Goal: Task Accomplishment & Management: Manage account settings

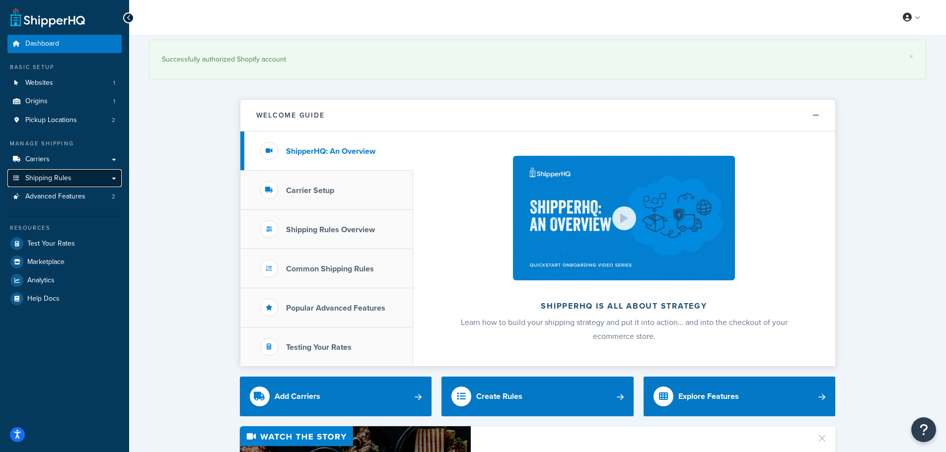
click at [74, 178] on link "Shipping Rules" at bounding box center [64, 178] width 114 height 18
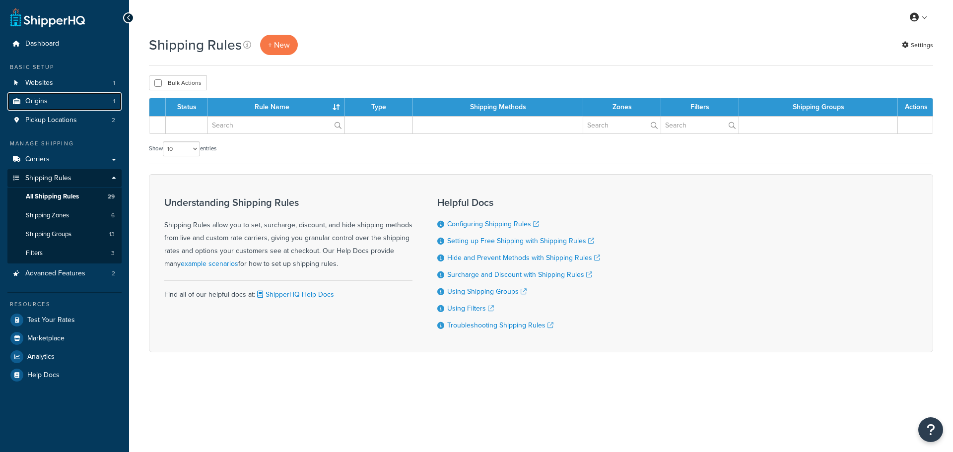
click at [73, 101] on link "Origins 1" at bounding box center [64, 101] width 114 height 18
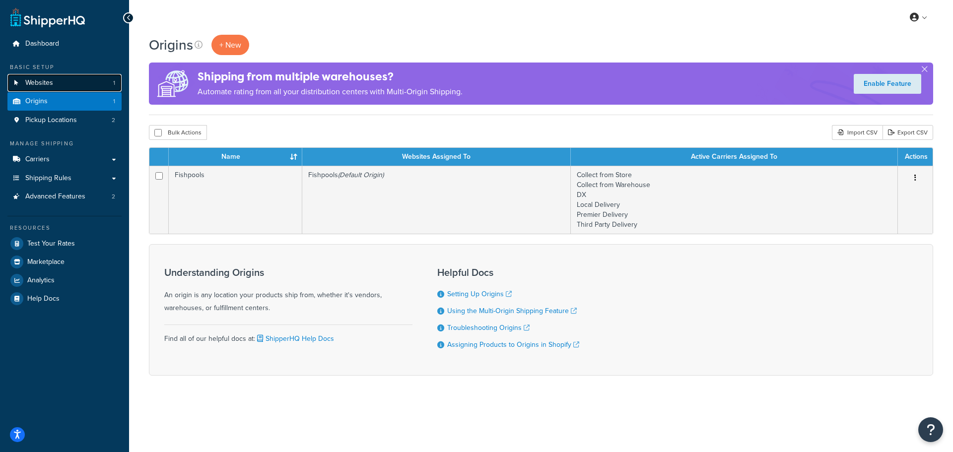
click at [62, 79] on link "Websites 1" at bounding box center [64, 83] width 114 height 18
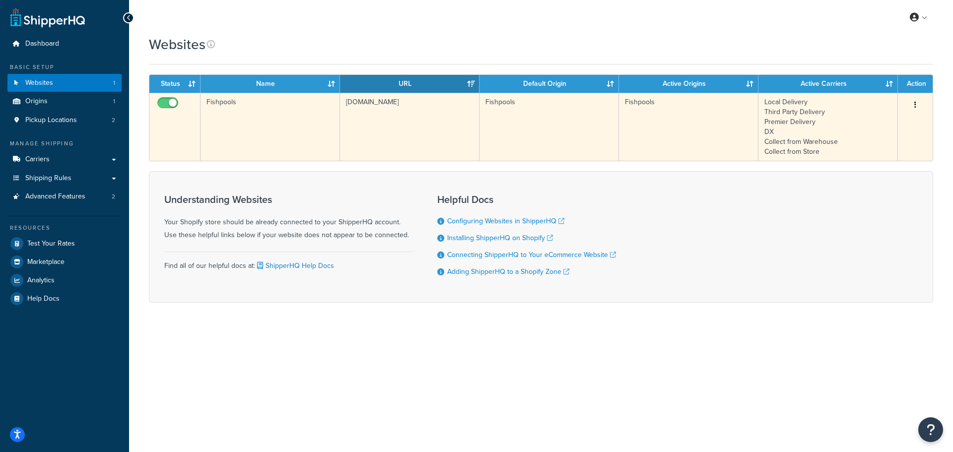
click at [309, 126] on td "Fishpools" at bounding box center [270, 127] width 139 height 68
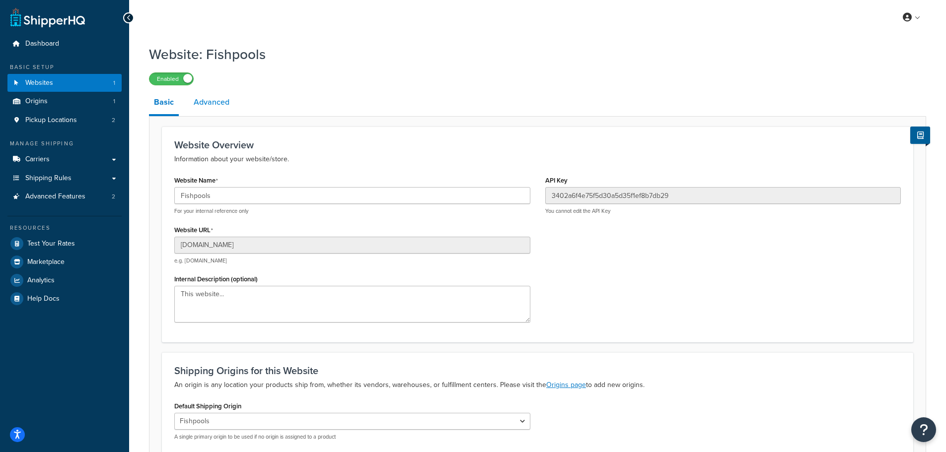
click at [208, 99] on link "Advanced" at bounding box center [212, 102] width 46 height 24
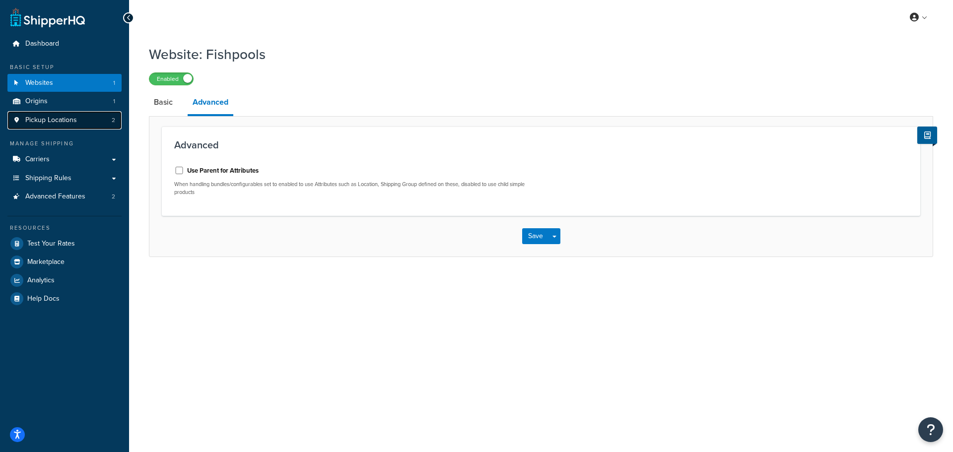
click at [58, 117] on span "Pickup Locations" at bounding box center [51, 120] width 52 height 8
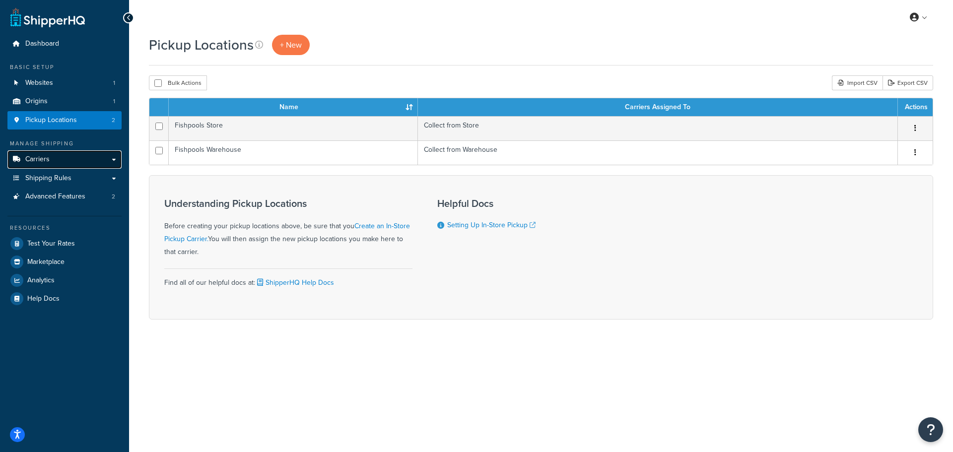
click at [41, 159] on span "Carriers" at bounding box center [37, 159] width 24 height 8
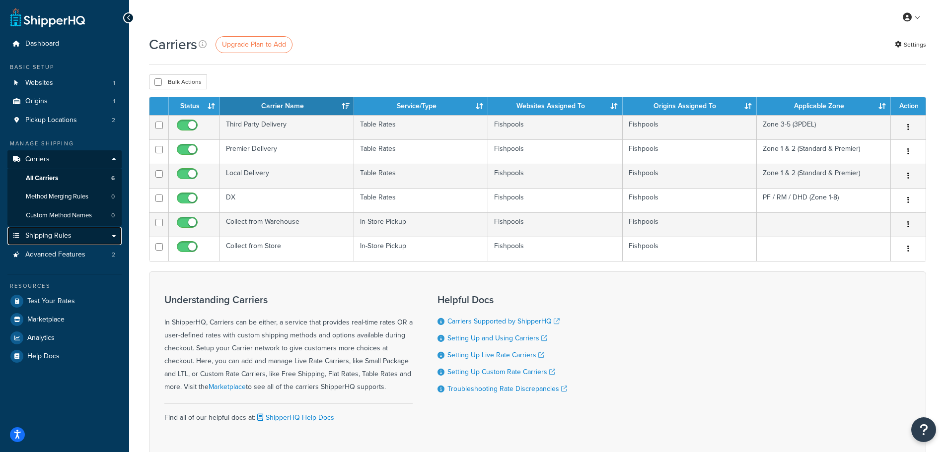
click at [83, 237] on link "Shipping Rules" at bounding box center [64, 236] width 114 height 18
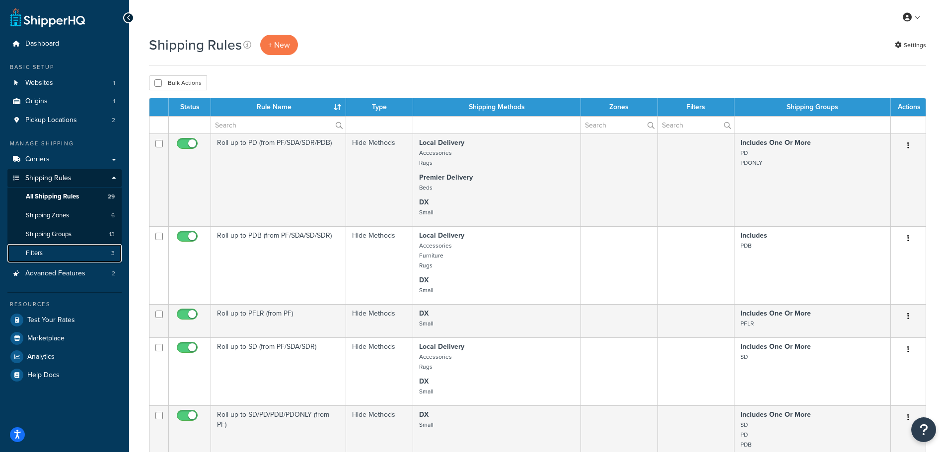
click at [68, 248] on link "Filters 3" at bounding box center [64, 253] width 114 height 18
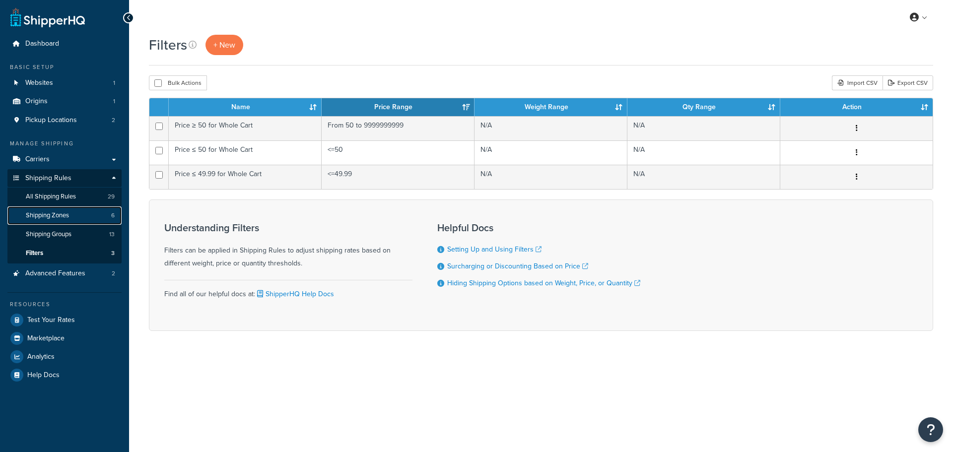
click at [74, 216] on link "Shipping Zones 6" at bounding box center [64, 215] width 114 height 18
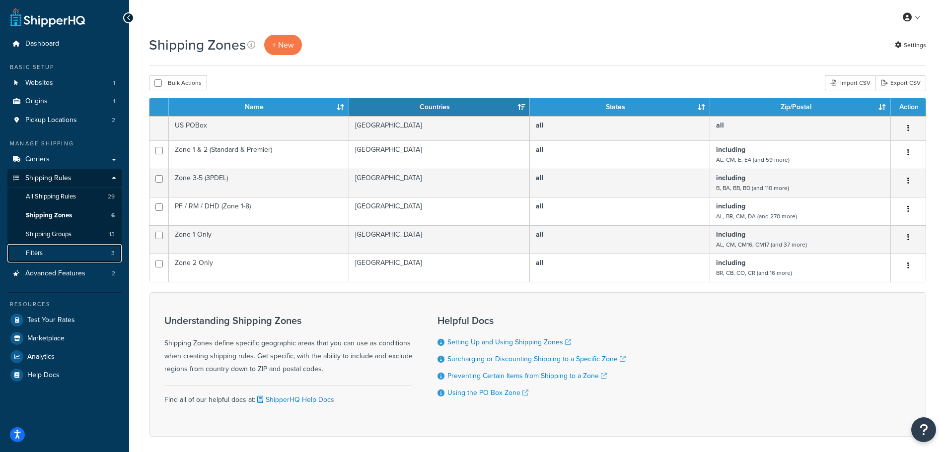
click at [74, 254] on link "Filters 3" at bounding box center [64, 253] width 114 height 18
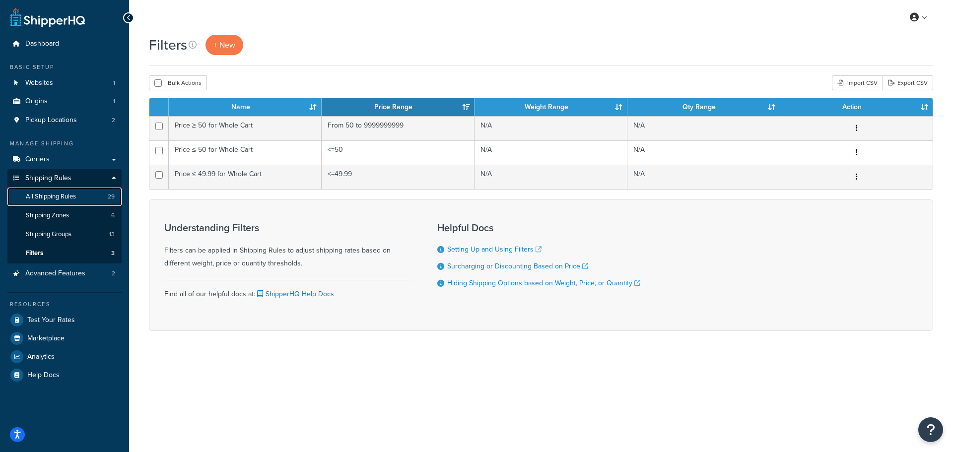
click at [83, 190] on link "All Shipping Rules 29" at bounding box center [64, 197] width 114 height 18
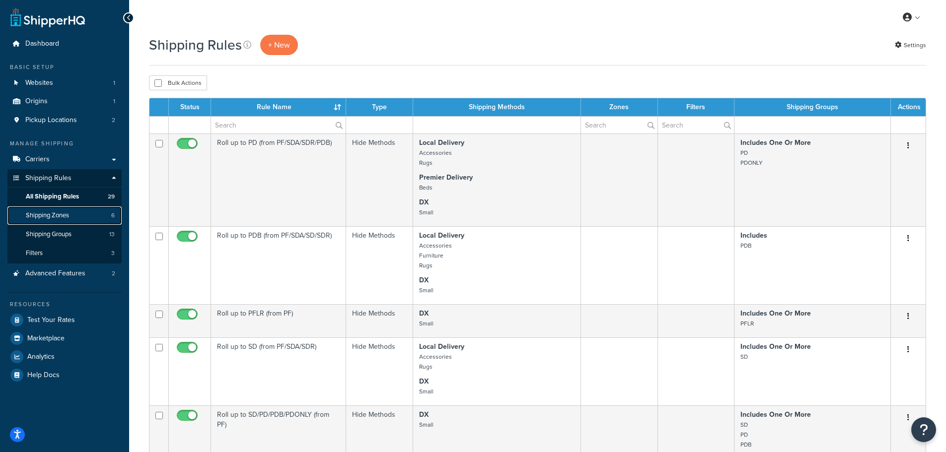
click at [69, 216] on span "Shipping Zones" at bounding box center [47, 215] width 43 height 8
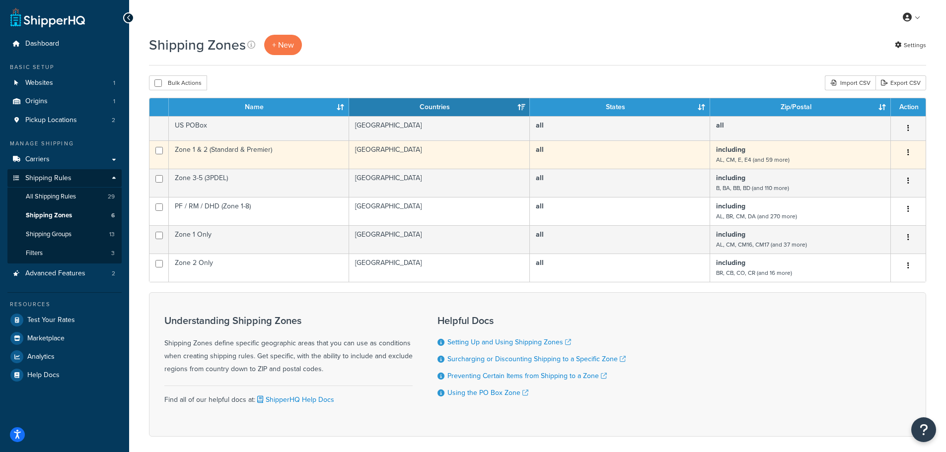
click at [911, 152] on button "button" at bounding box center [908, 153] width 14 height 16
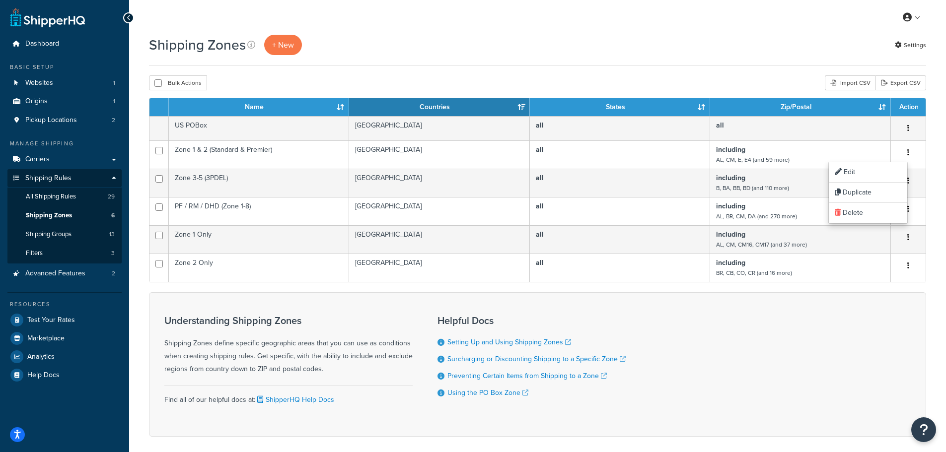
click at [581, 327] on div "Helpful Docs Setting Up and Using Shipping Zones Surcharging or Discounting Shi…" at bounding box center [531, 365] width 188 height 114
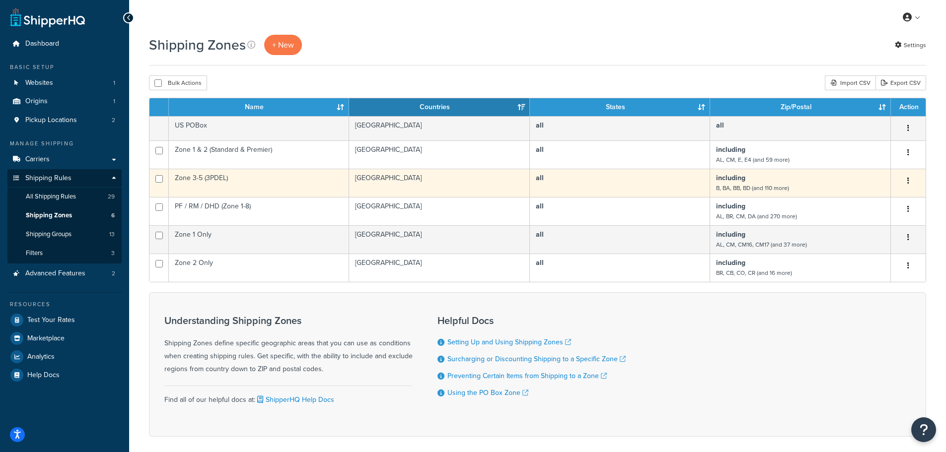
click at [909, 177] on button "button" at bounding box center [908, 181] width 14 height 16
click at [879, 196] on link "Edit" at bounding box center [867, 201] width 78 height 20
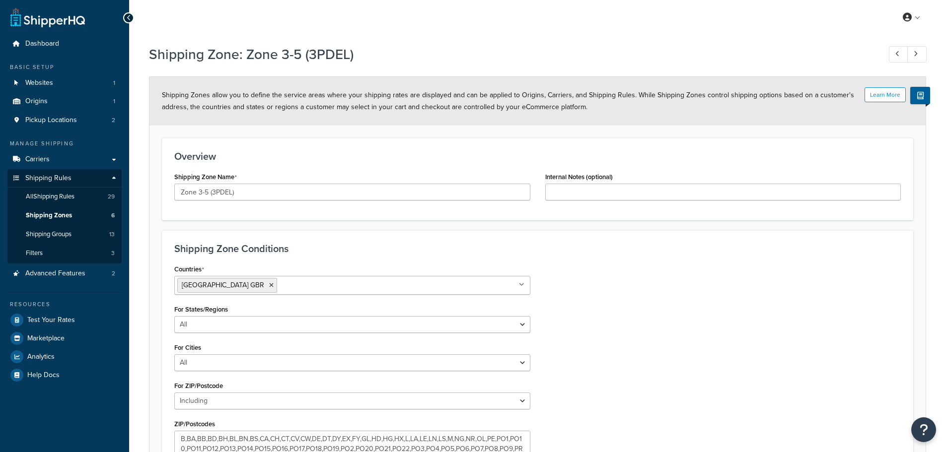
select select "including"
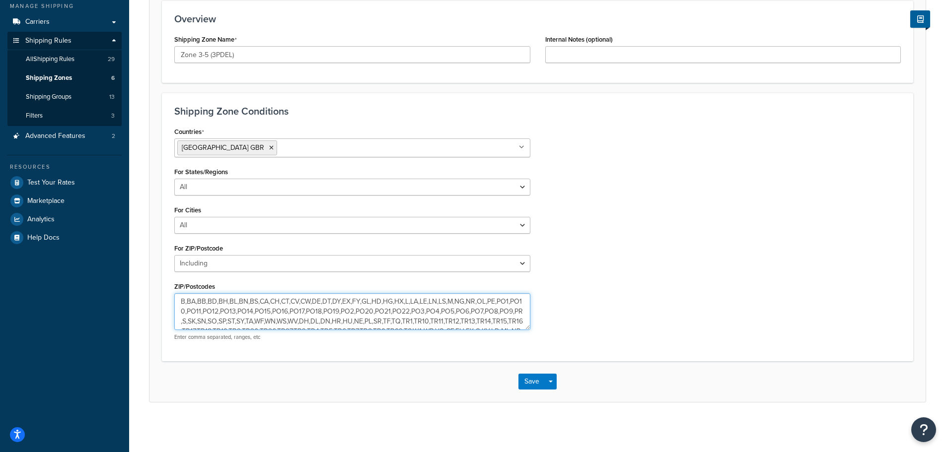
click at [356, 313] on textarea "B,BA,BB,BD,BH,BL,BN,BS,CA,CH,CT,CV,CW,DE,DT,DY,EX,FY,GL,HD,HG,HX,L,LA,LE,LN,LS,…" at bounding box center [352, 311] width 356 height 37
click at [371, 305] on textarea "B,BA,BB,BD,BH,BL,BN,BS,CA,CH,CT,CV,CW,DE,DT,DY,EX,FY,GL,HD,HG,HX,L,LA,LE,LN,LS,…" at bounding box center [352, 311] width 356 height 37
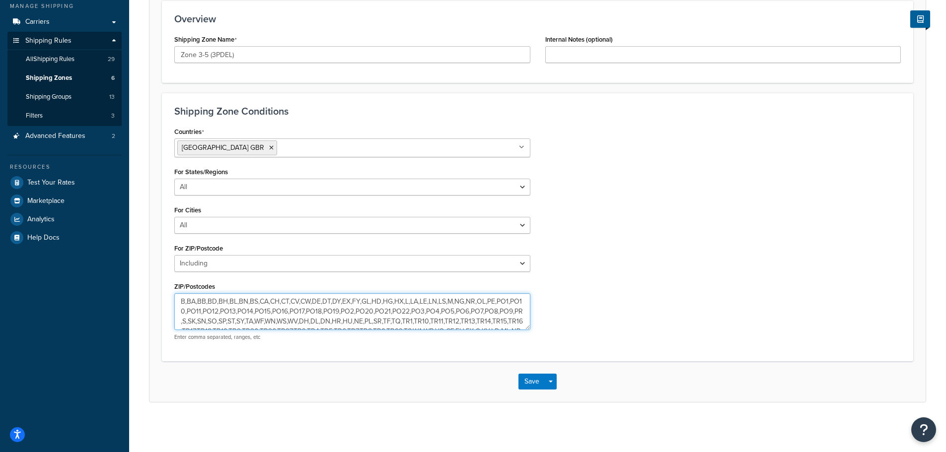
click at [371, 305] on textarea "B,BA,BB,BD,BH,BL,BN,BS,CA,CH,CT,CV,CW,DE,DT,DY,EX,FY,GL,HD,HG,HX,L,LA,LE,LN,LS,…" at bounding box center [352, 311] width 356 height 37
